Goal: Transaction & Acquisition: Purchase product/service

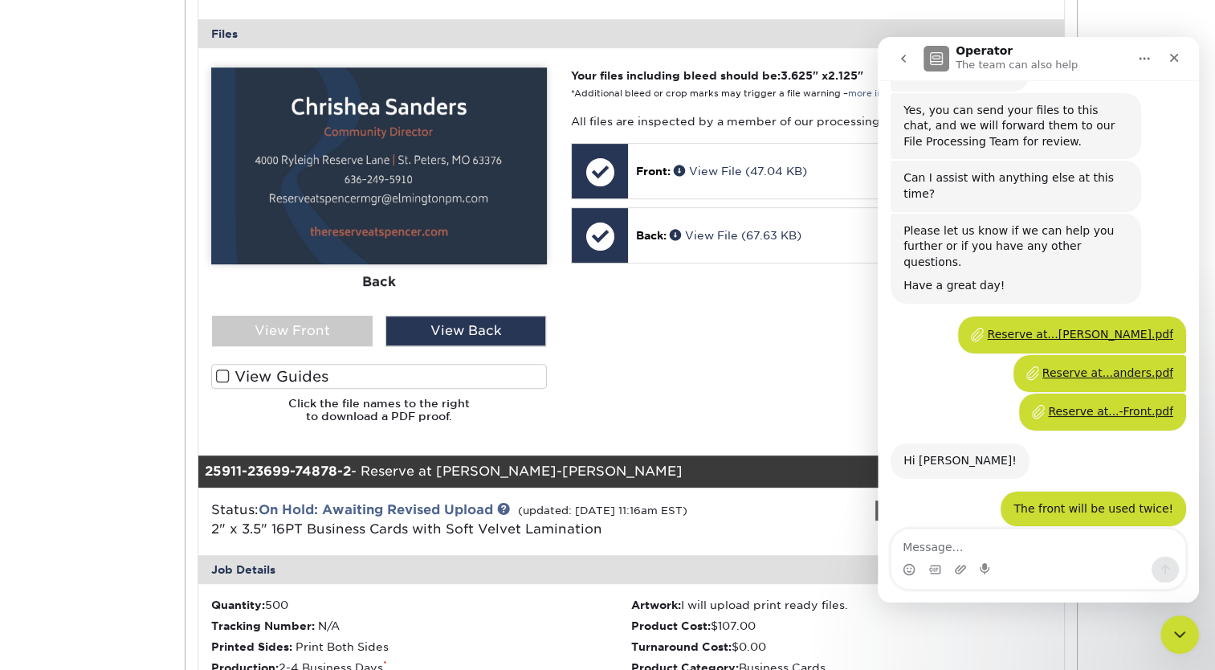
scroll to position [1067, 0]
click at [1168, 51] on icon "Close" at bounding box center [1174, 57] width 13 height 13
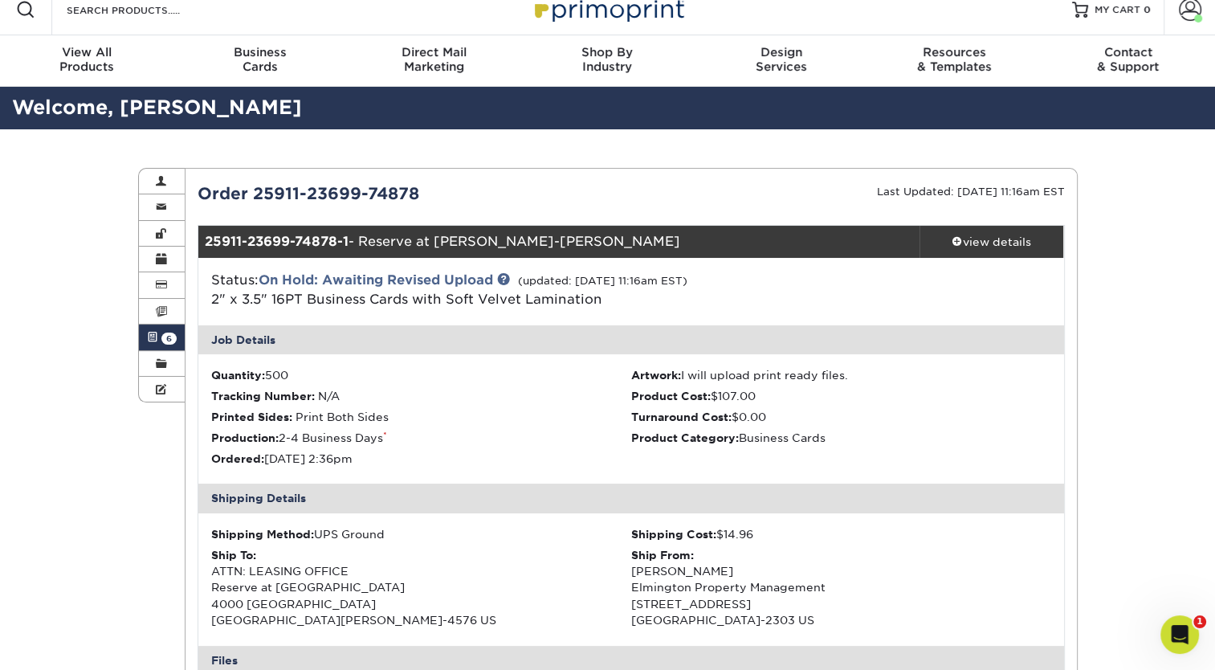
scroll to position [0, 0]
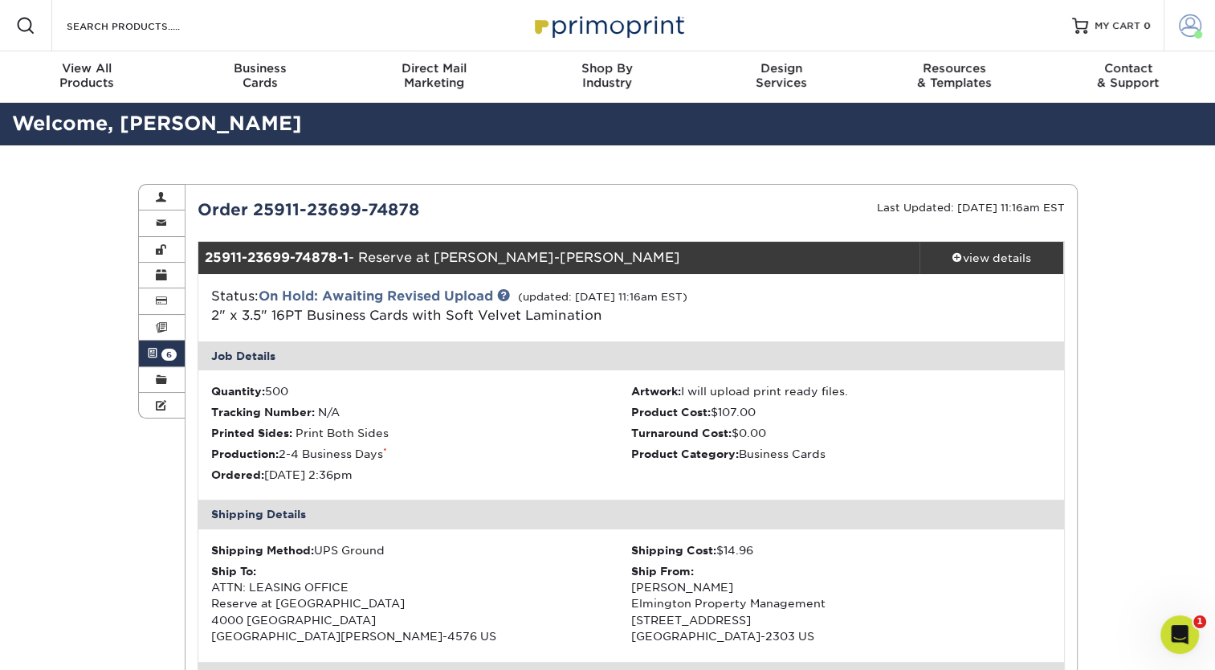
click at [1195, 24] on span at bounding box center [1190, 25] width 22 height 22
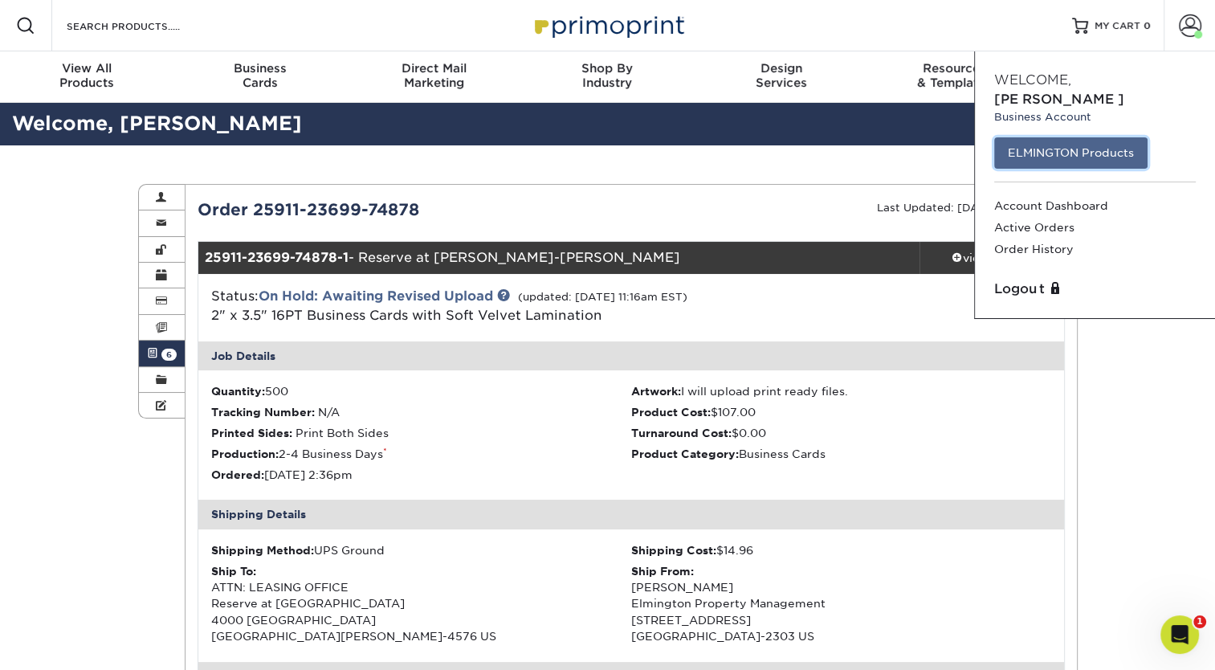
click at [1080, 137] on link "ELMINGTON Products" at bounding box center [1070, 152] width 153 height 31
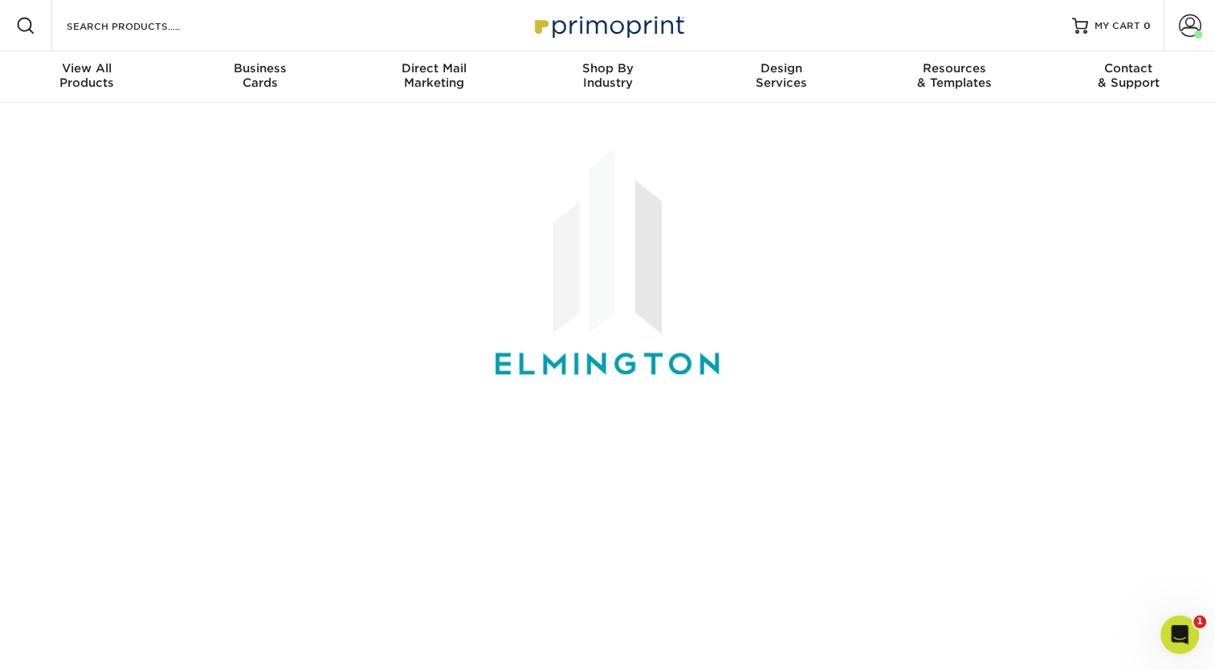
click at [1080, 133] on div at bounding box center [608, 264] width 964 height 323
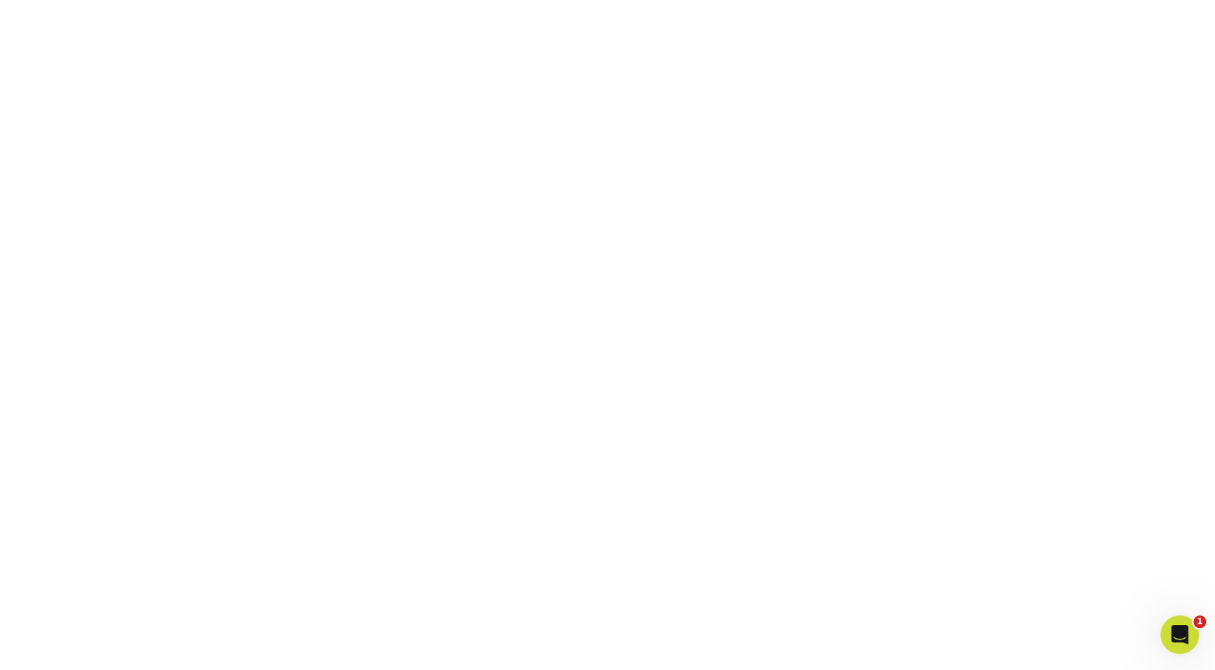
scroll to position [466, 0]
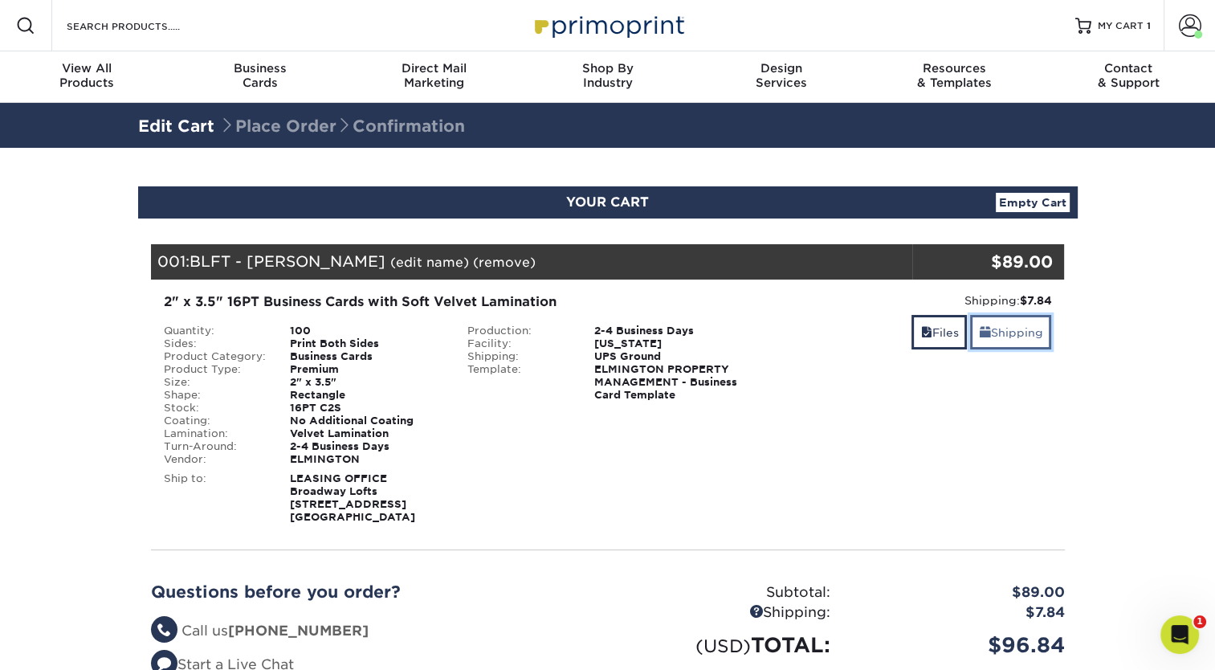
click at [1031, 337] on link "Shipping" at bounding box center [1010, 332] width 81 height 35
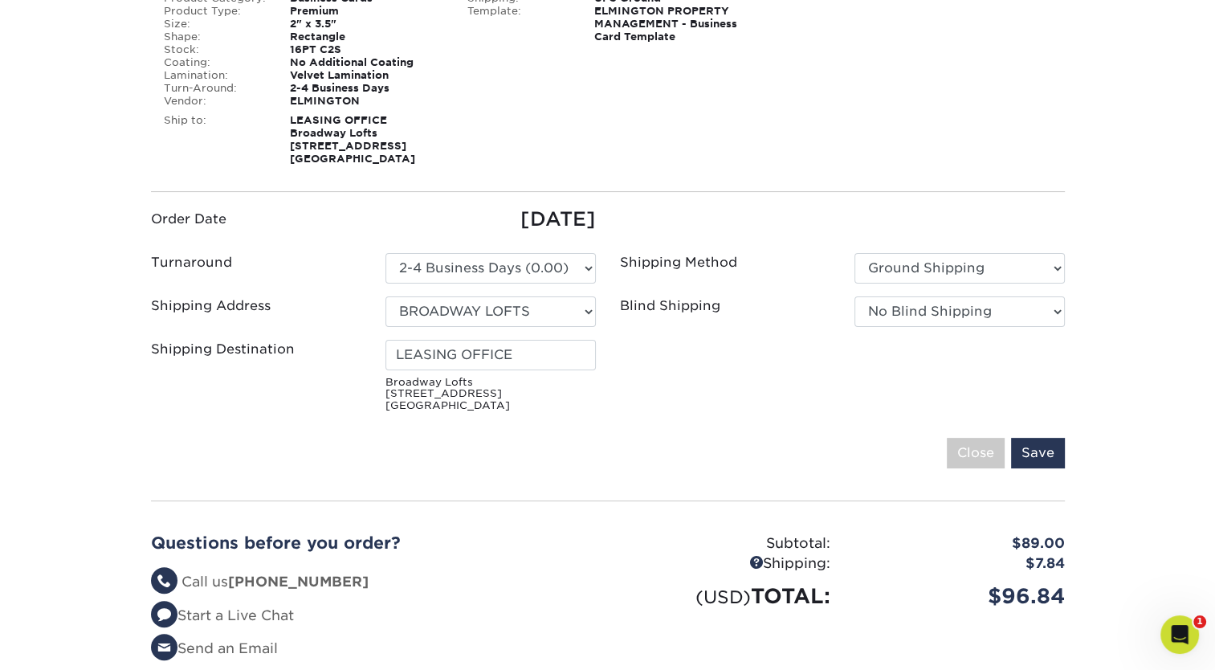
scroll to position [357, 0]
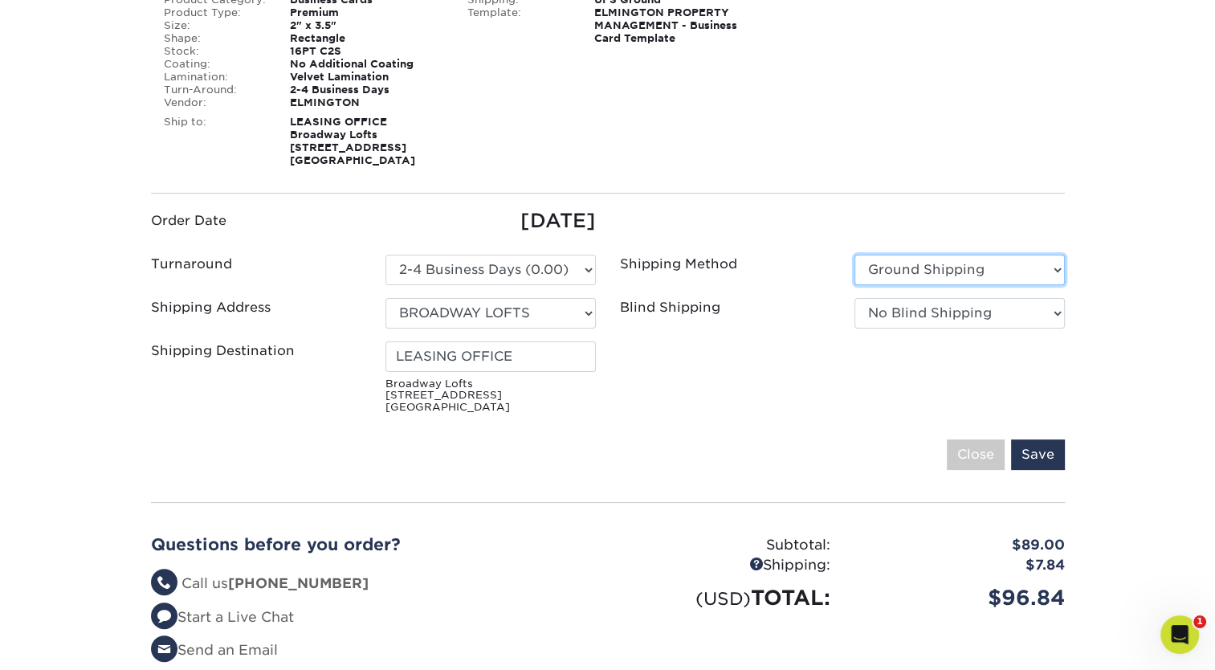
click at [913, 273] on select "Please Select Ground Shipping 3 Day Shipping Service 2 Day Air Shipping Next Da…" at bounding box center [960, 270] width 210 height 31
click at [900, 262] on select "Please Select Ground Shipping 3 Day Shipping Service 2 Day Air Shipping Next Da…" at bounding box center [960, 270] width 210 height 31
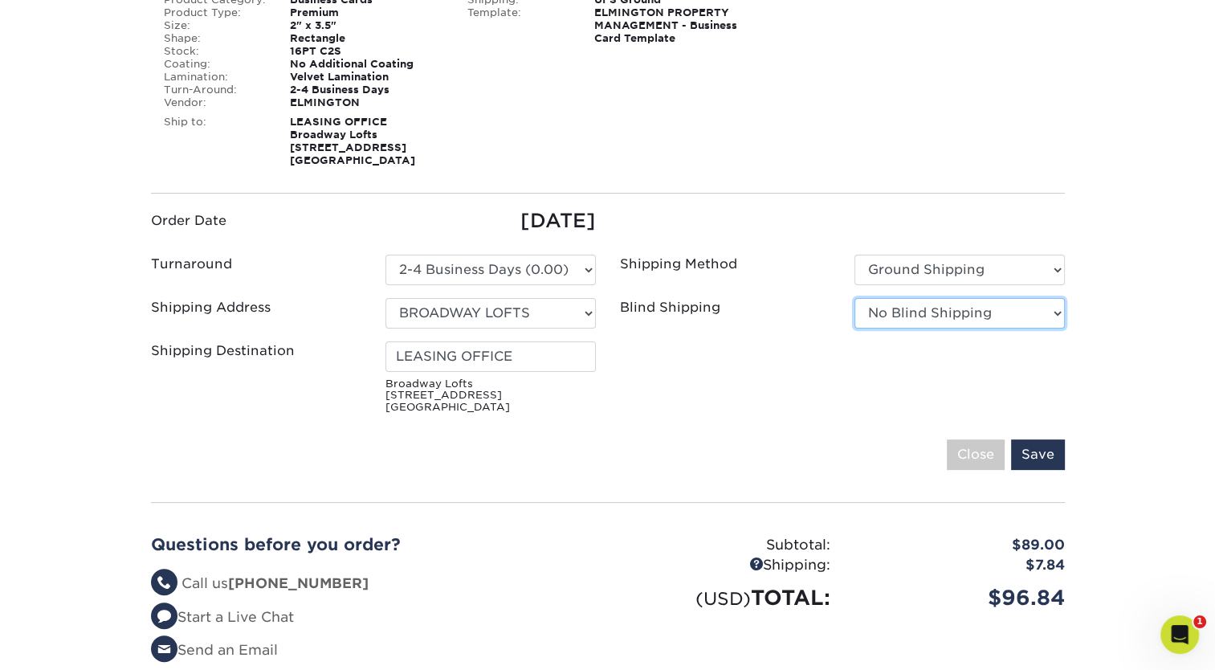
click at [887, 315] on select "No Blind Shipping Ivy Point Cinco Ranch 1104 Residence 12th & Wedgewood 780 Tow…" at bounding box center [960, 313] width 210 height 31
select select "279590"
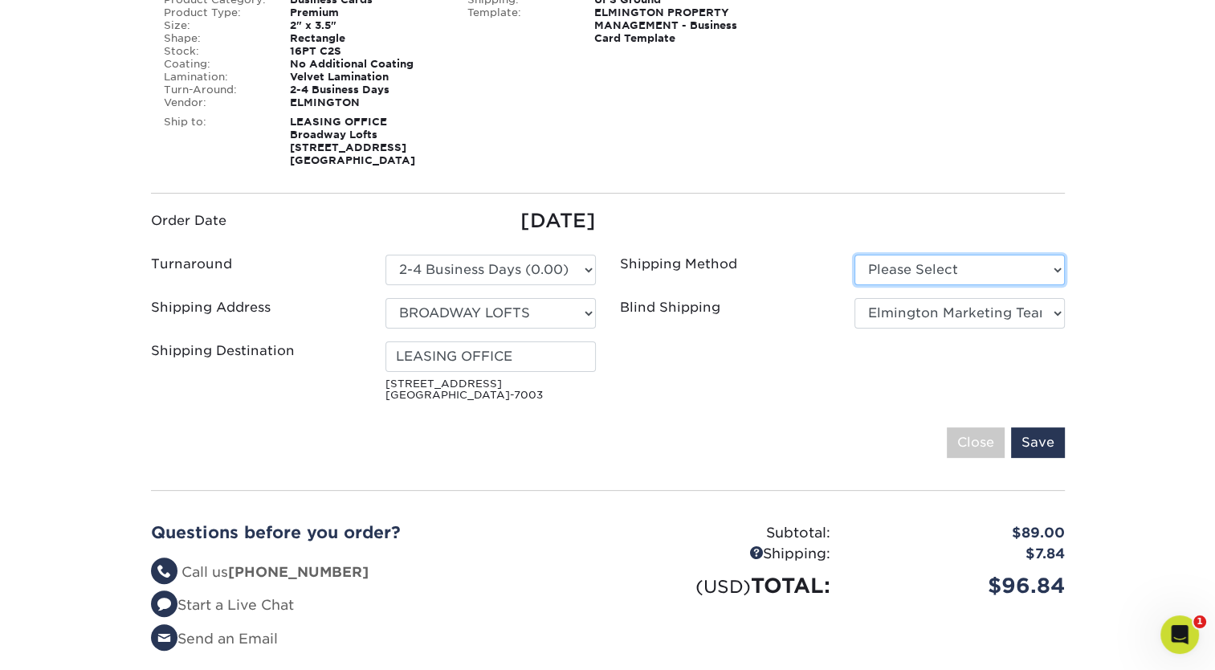
click at [916, 265] on select "Please Select Ground Shipping (+$7.84) 3 Day Shipping Service (+$20.04)" at bounding box center [960, 270] width 210 height 31
select select "03"
click at [855, 255] on select "Please Select Ground Shipping (+$7.84) 3 Day Shipping Service (+$20.04)" at bounding box center [960, 270] width 210 height 31
click at [1038, 445] on input "Save" at bounding box center [1038, 442] width 54 height 31
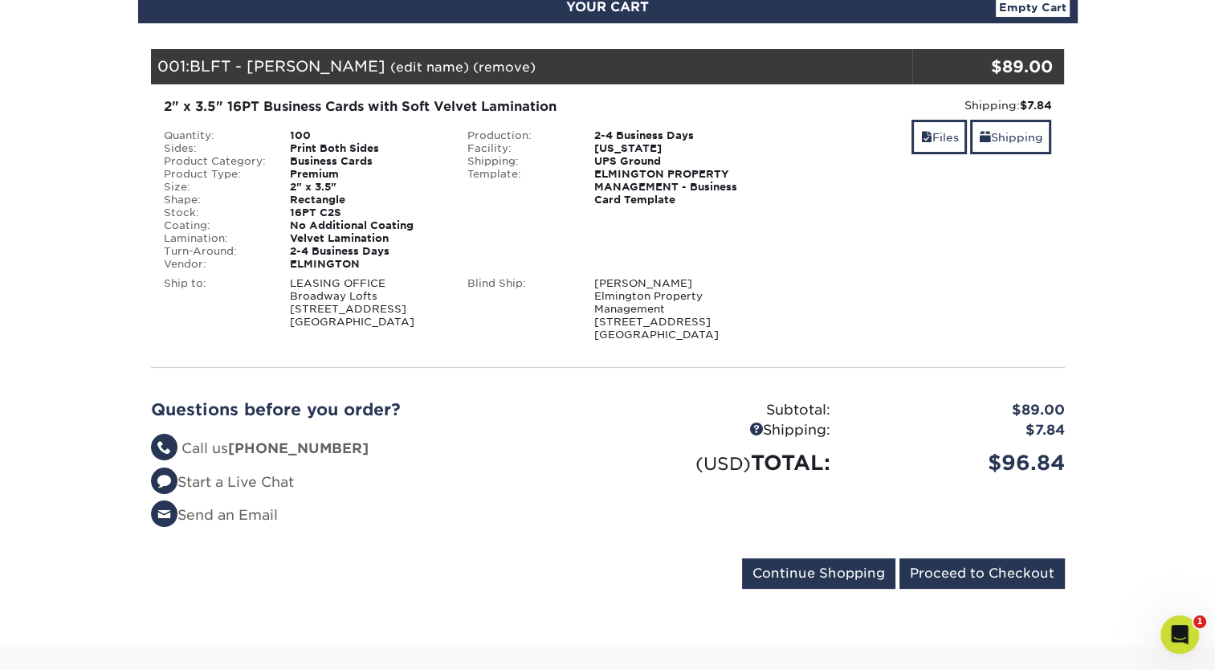
scroll to position [202, 0]
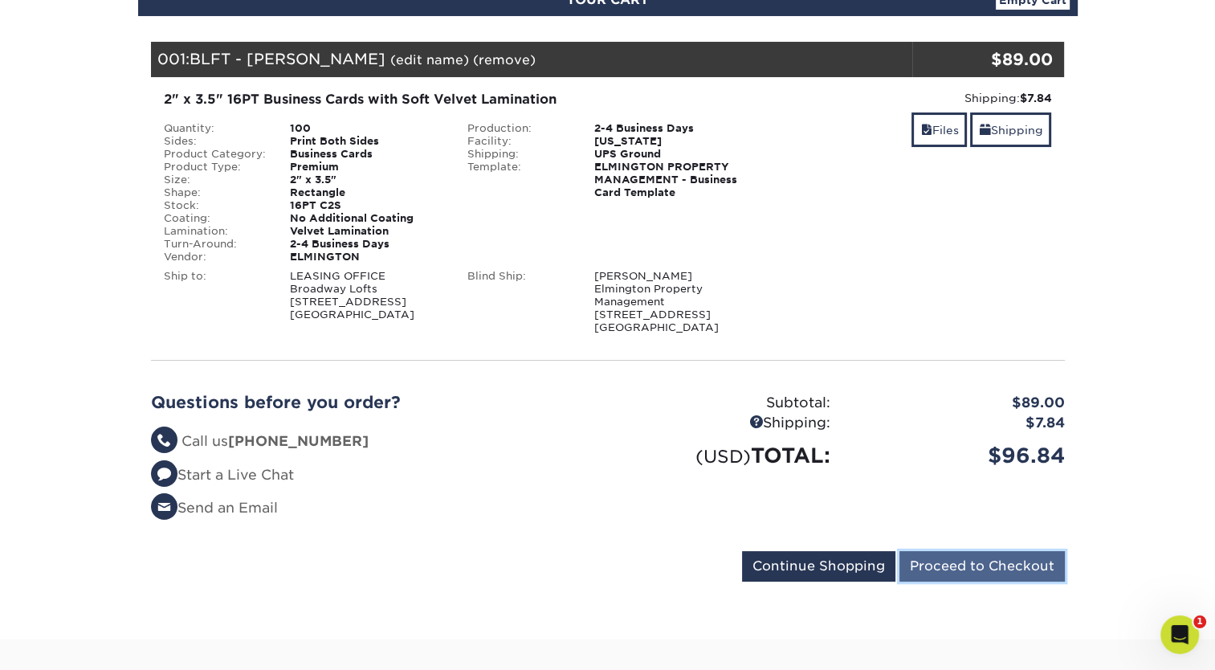
click at [961, 558] on input "Proceed to Checkout" at bounding box center [981, 566] width 165 height 31
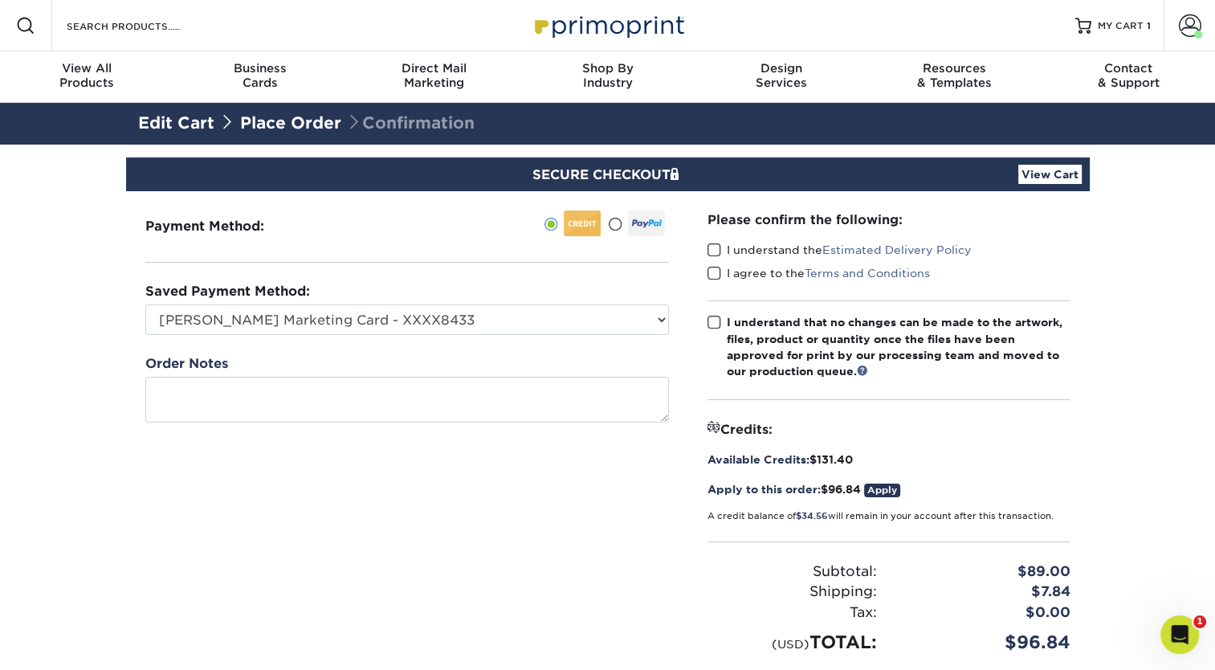
click at [712, 249] on span at bounding box center [715, 250] width 14 height 15
click at [0, 0] on input "I understand the Estimated Delivery Policy" at bounding box center [0, 0] width 0 height 0
click at [715, 265] on label "I agree to the Terms and Conditions" at bounding box center [819, 273] width 222 height 16
click at [0, 0] on input "I agree to the Terms and Conditions" at bounding box center [0, 0] width 0 height 0
click at [716, 320] on span at bounding box center [715, 322] width 14 height 15
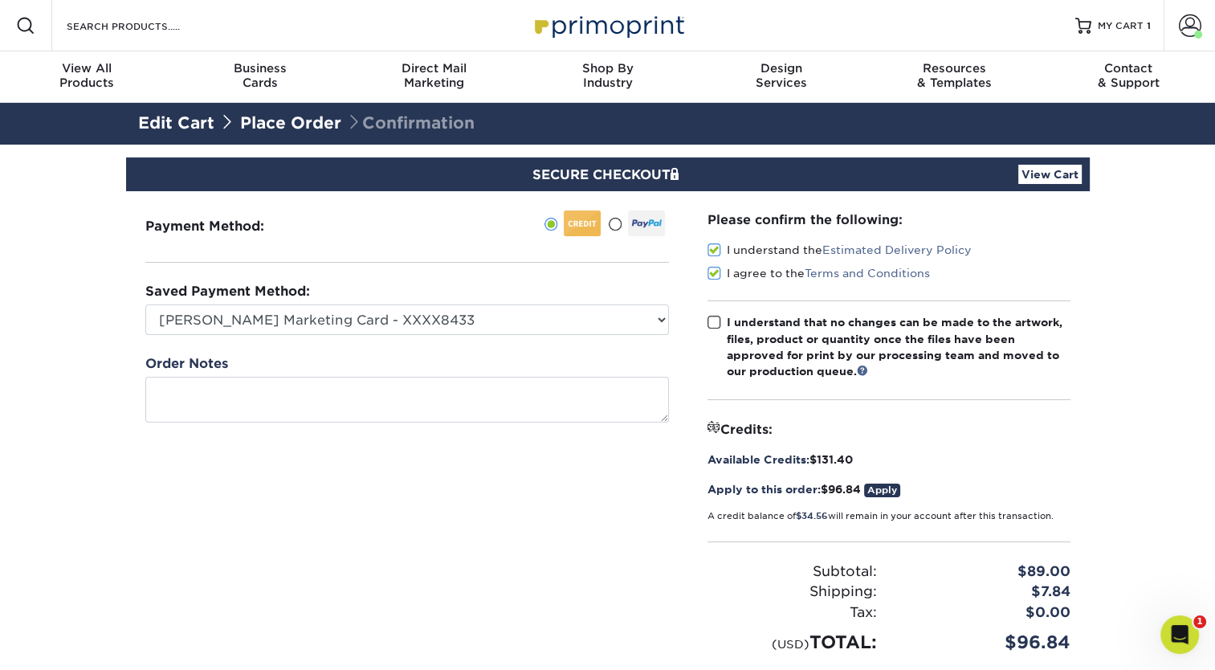
click at [0, 0] on input "I understand that no changes can be made to the artwork, files, product or quan…" at bounding box center [0, 0] width 0 height 0
click at [892, 487] on link "Apply" at bounding box center [882, 490] width 36 height 14
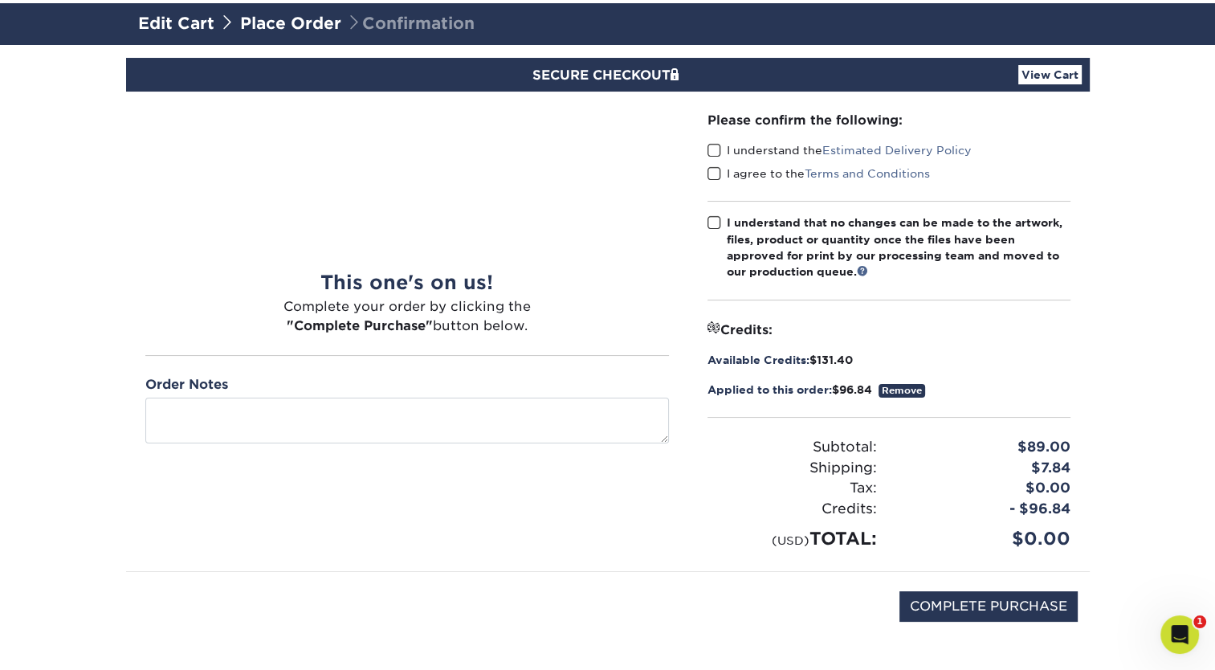
scroll to position [157, 0]
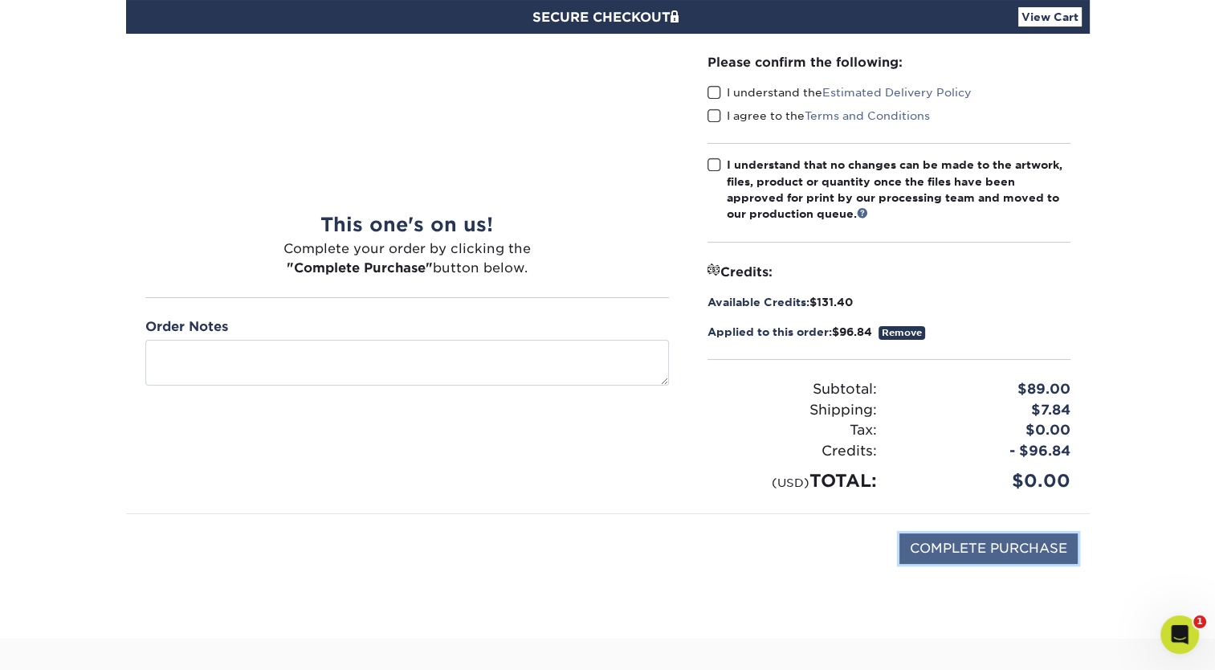
drag, startPoint x: 0, startPoint y: 0, endPoint x: 920, endPoint y: 541, distance: 1067.8
click at [920, 541] on input "COMPLETE PURCHASE" at bounding box center [988, 548] width 178 height 31
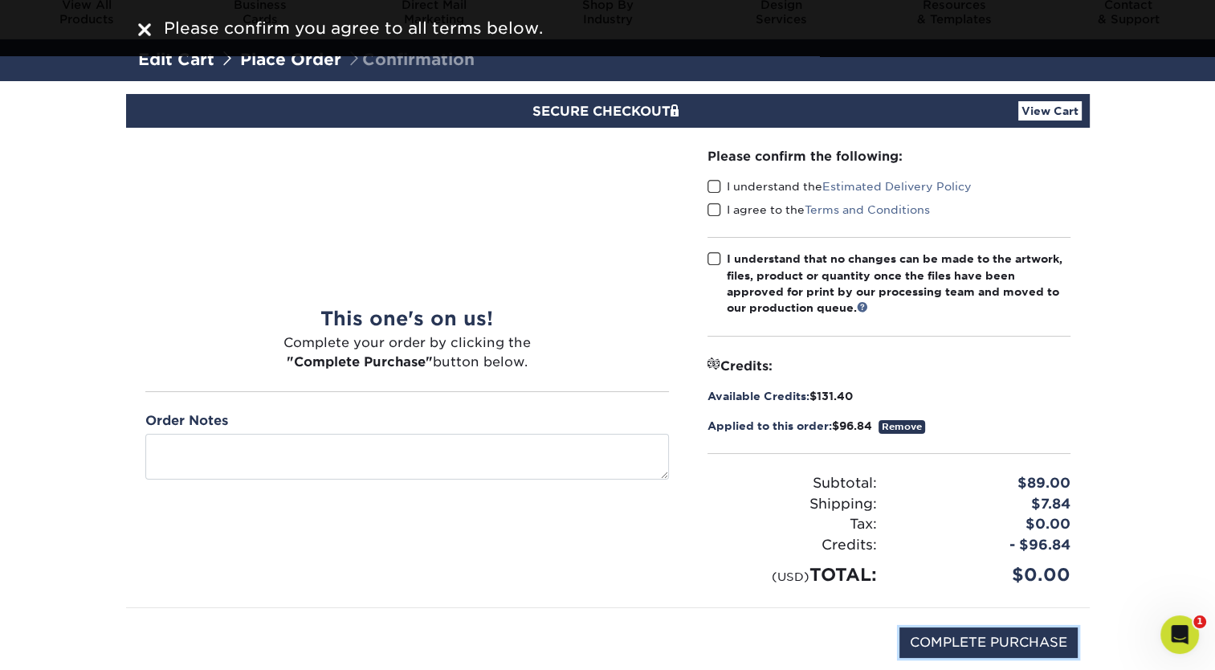
scroll to position [0, 0]
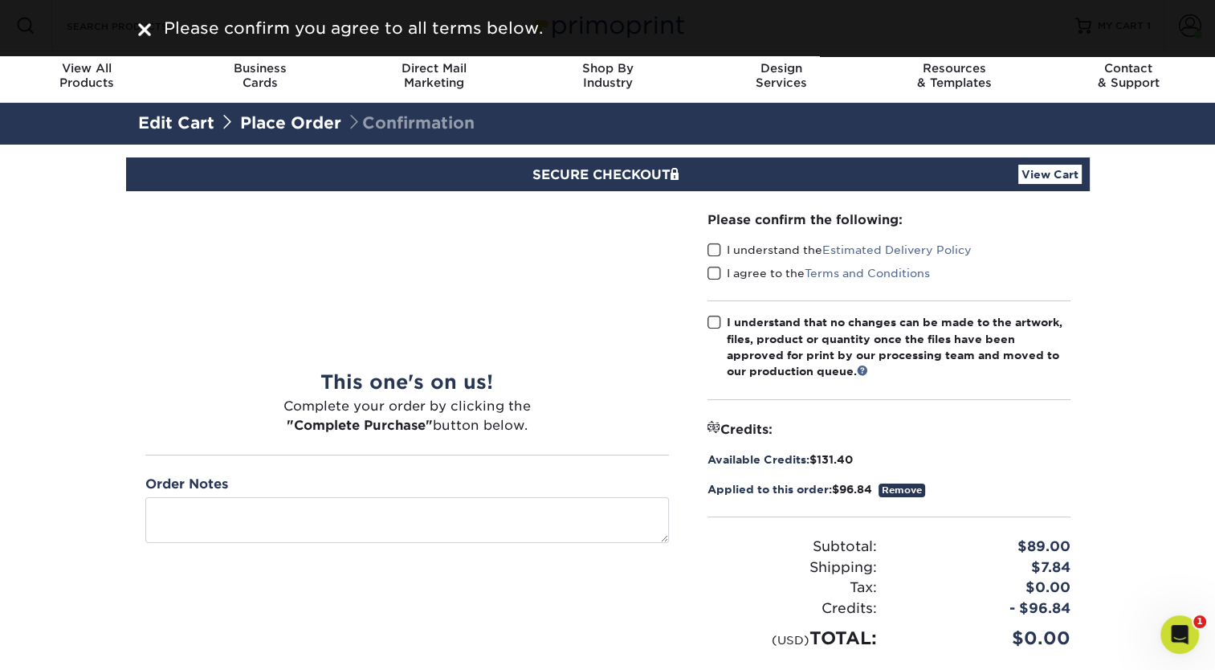
click at [710, 245] on span at bounding box center [715, 250] width 14 height 15
click at [0, 0] on input "I understand the Estimated Delivery Policy" at bounding box center [0, 0] width 0 height 0
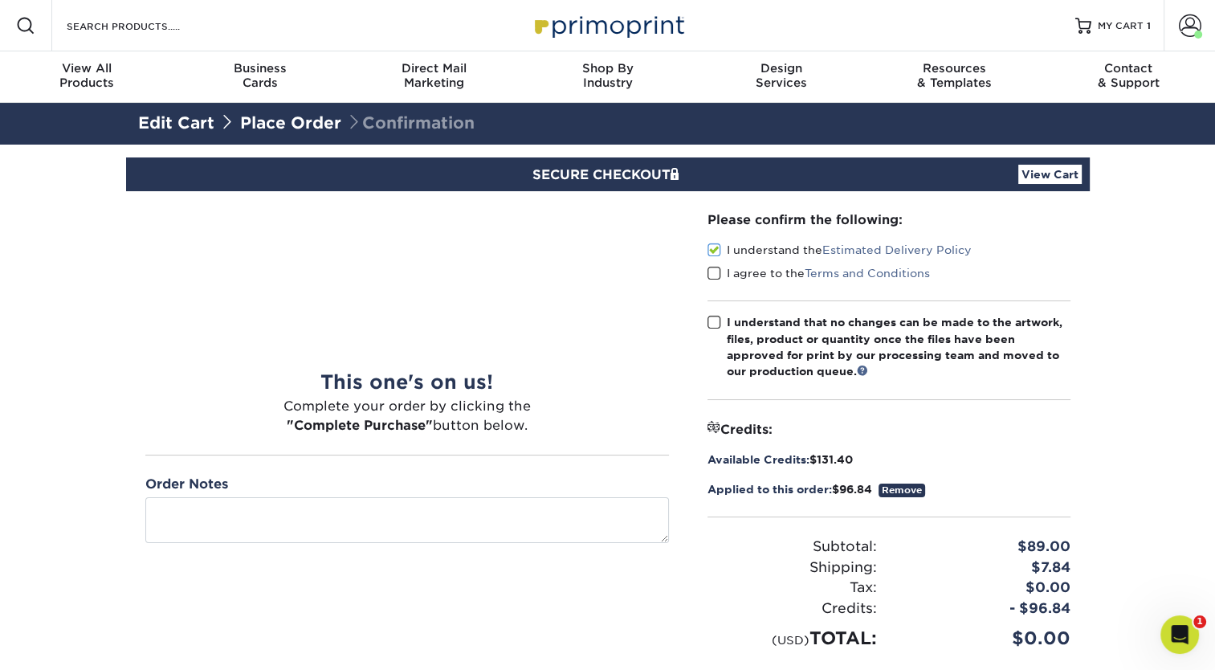
click at [713, 267] on span at bounding box center [715, 273] width 14 height 15
click at [0, 0] on input "I agree to the Terms and Conditions" at bounding box center [0, 0] width 0 height 0
click at [713, 318] on span at bounding box center [715, 322] width 14 height 15
click at [0, 0] on input "I understand that no changes can be made to the artwork, files, product or quan…" at bounding box center [0, 0] width 0 height 0
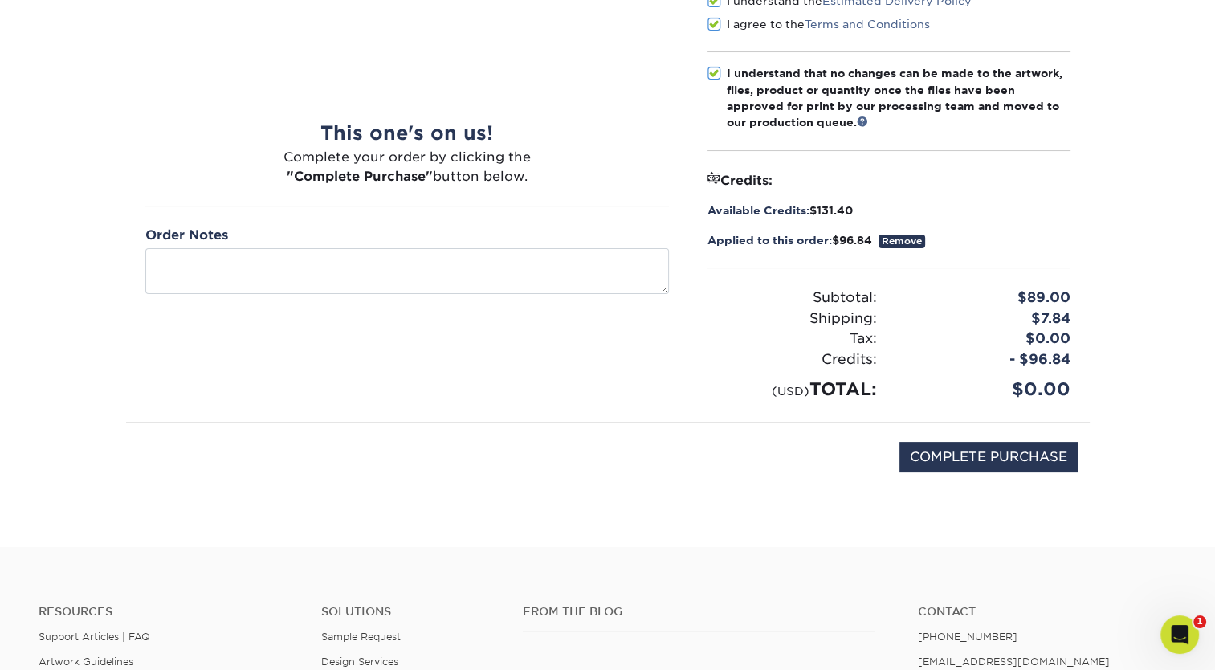
scroll to position [260, 0]
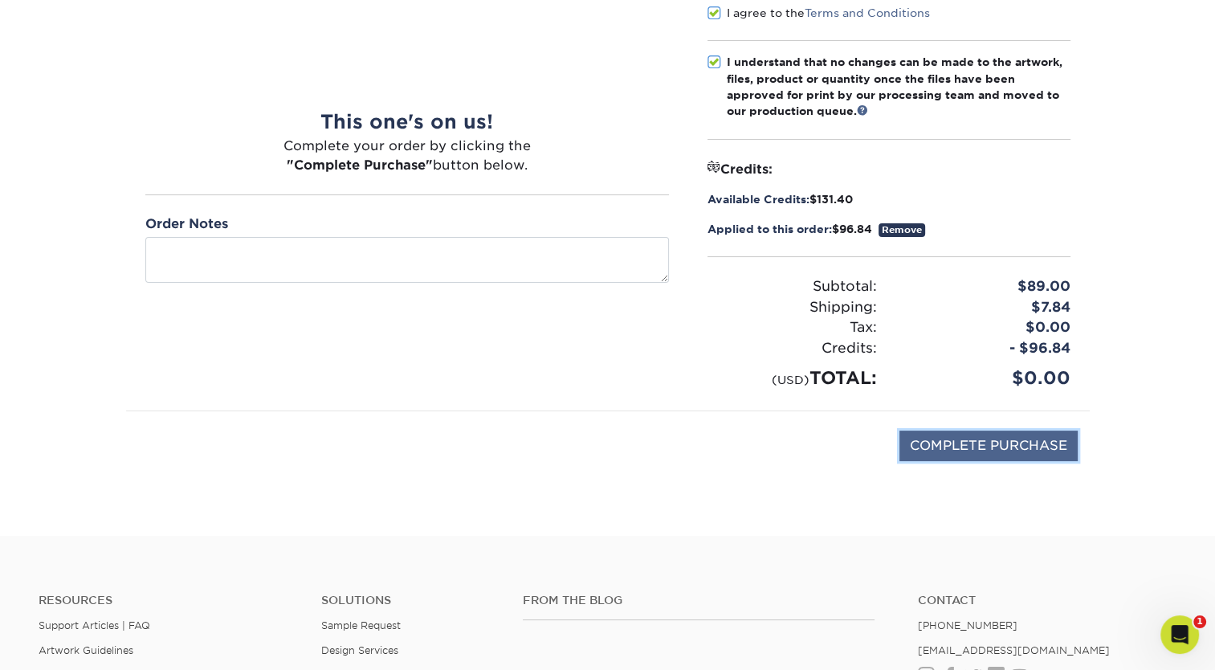
click at [948, 445] on input "COMPLETE PURCHASE" at bounding box center [988, 445] width 178 height 31
type input "PROCESSING, PLEASE WAIT..."
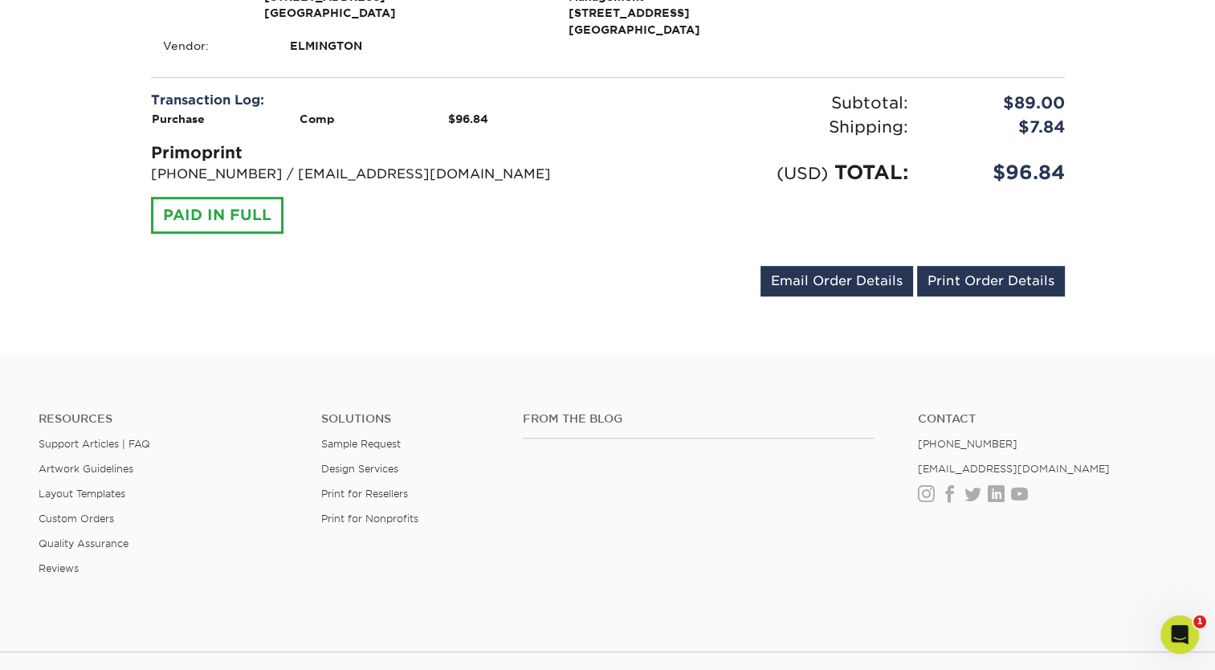
scroll to position [834, 0]
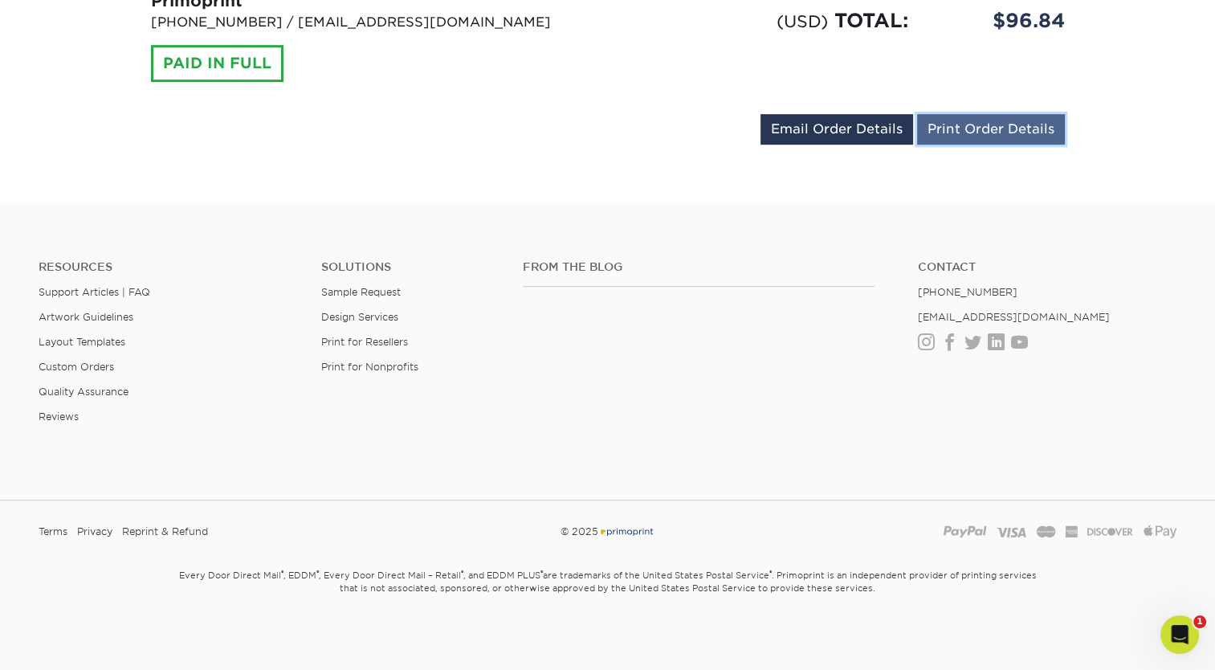
click at [961, 129] on link "Print Order Details" at bounding box center [991, 129] width 148 height 31
